Goal: Task Accomplishment & Management: Complete application form

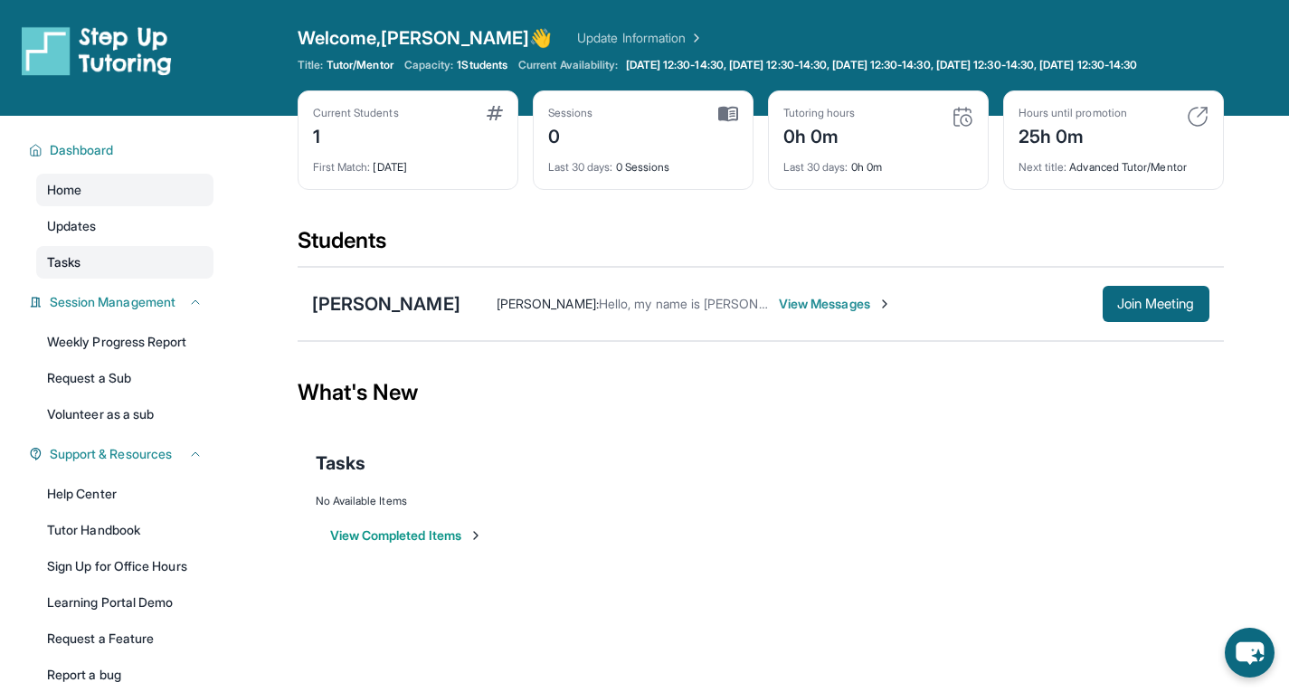
click at [72, 271] on span "Tasks" at bounding box center [63, 262] width 33 height 18
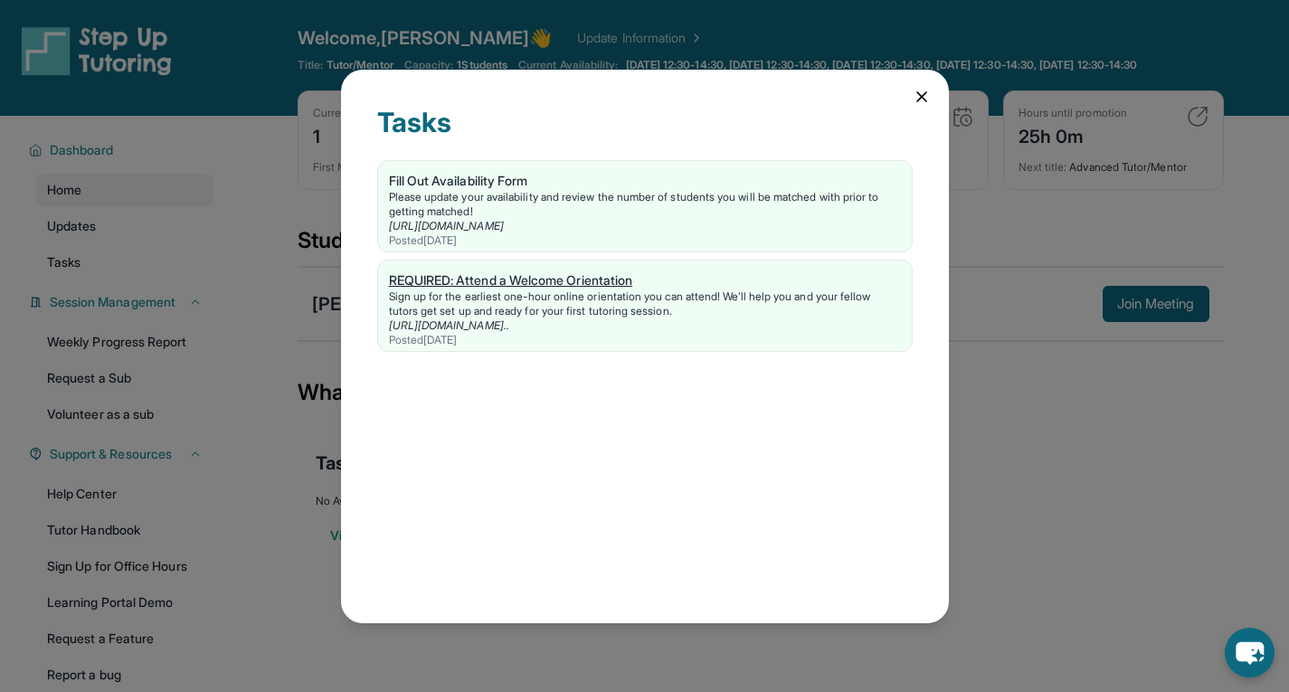
click at [520, 279] on div "REQUIRED: Attend a Welcome Orientation" at bounding box center [645, 280] width 512 height 18
click at [442, 270] on link "REQUIRED: Attend a Welcome Orientation Sign up for the earliest one-hour online…" at bounding box center [645, 306] width 534 height 90
click at [923, 93] on icon at bounding box center [922, 97] width 18 height 18
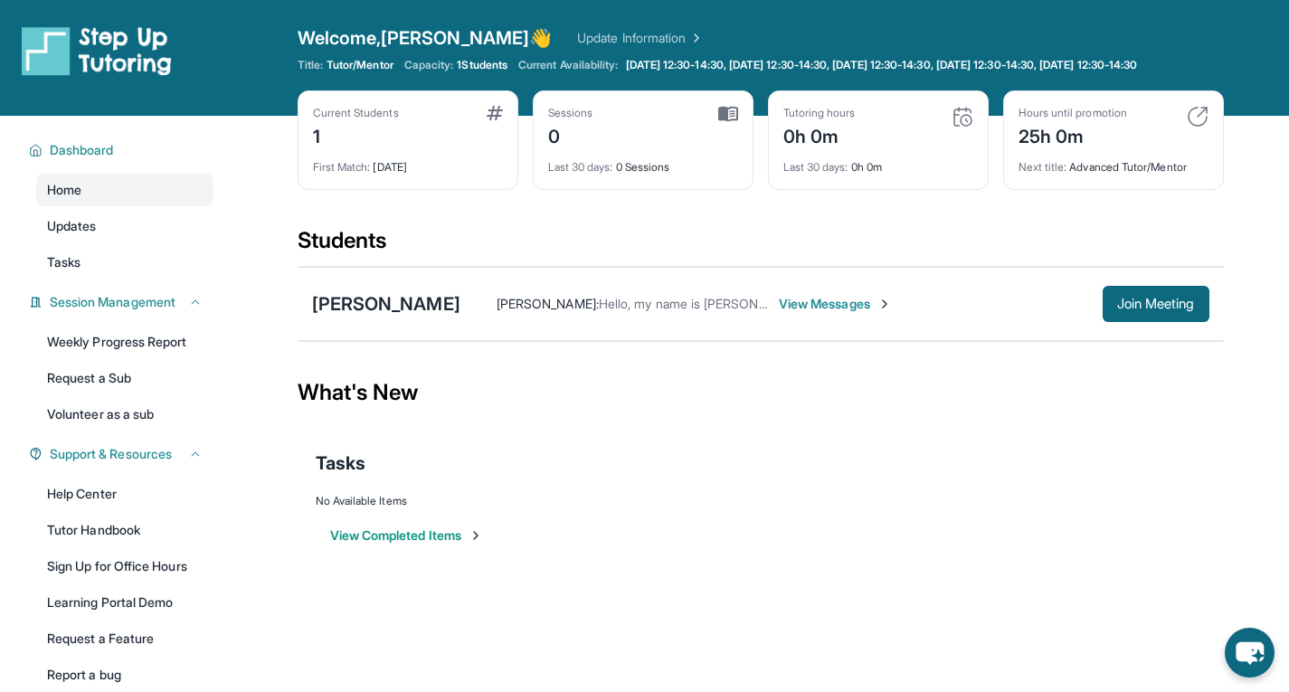
click at [303, 609] on div "Open sidebar Welcome, [PERSON_NAME] 👋 Update Information Title: Tutor/Mentor Ca…" at bounding box center [644, 346] width 1289 height 692
click at [142, 618] on link "Learning Portal Demo" at bounding box center [124, 602] width 177 height 33
click at [72, 199] on span "Home" at bounding box center [64, 190] width 34 height 18
click at [580, 34] on link "Update Information" at bounding box center [640, 38] width 127 height 18
